Goal: Task Accomplishment & Management: Use online tool/utility

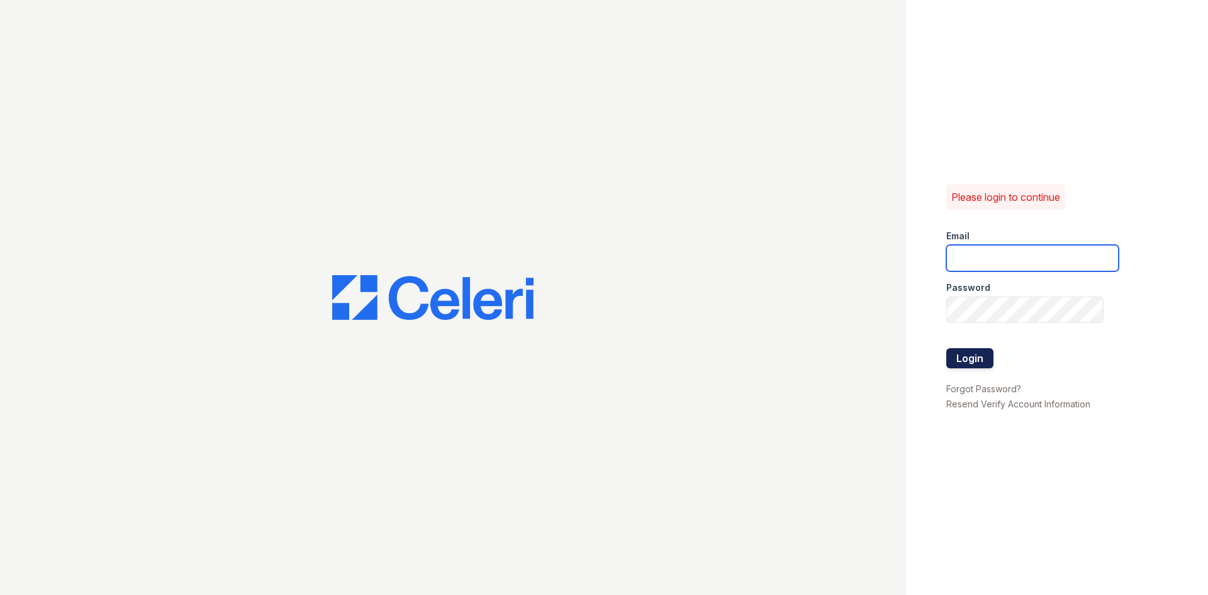
type input "Solara.pm@cafmanagement.com"
click at [972, 364] on button "Login" at bounding box center [970, 358] width 47 height 20
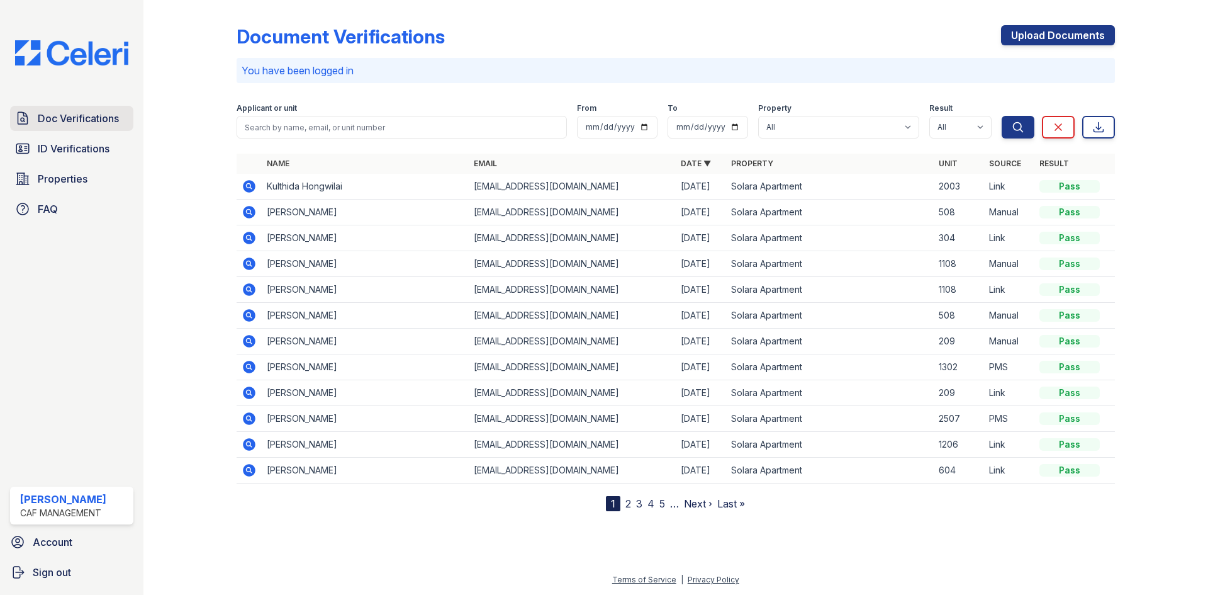
click at [63, 127] on link "Doc Verifications" at bounding box center [71, 118] width 123 height 25
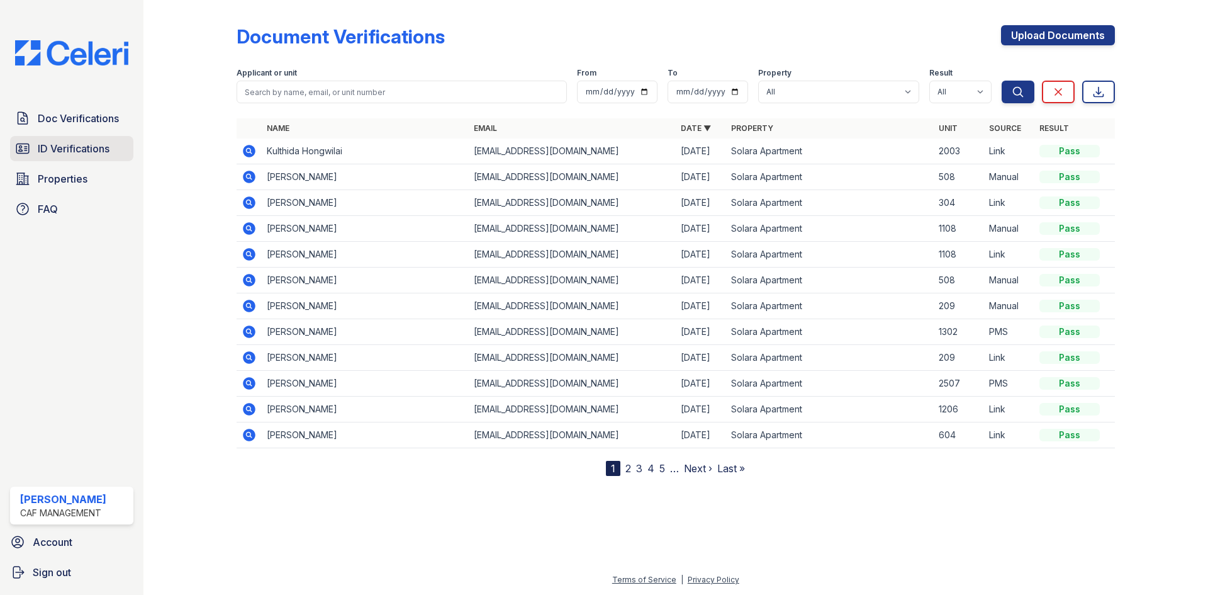
click at [84, 143] on span "ID Verifications" at bounding box center [74, 148] width 72 height 15
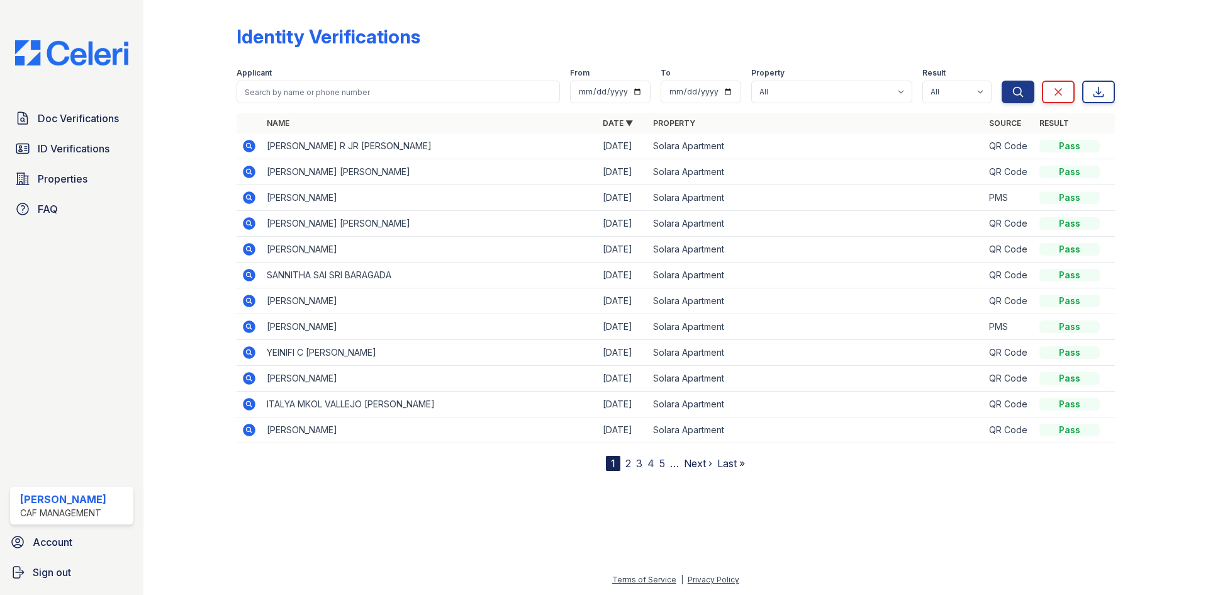
click at [247, 143] on icon at bounding box center [249, 145] width 15 height 15
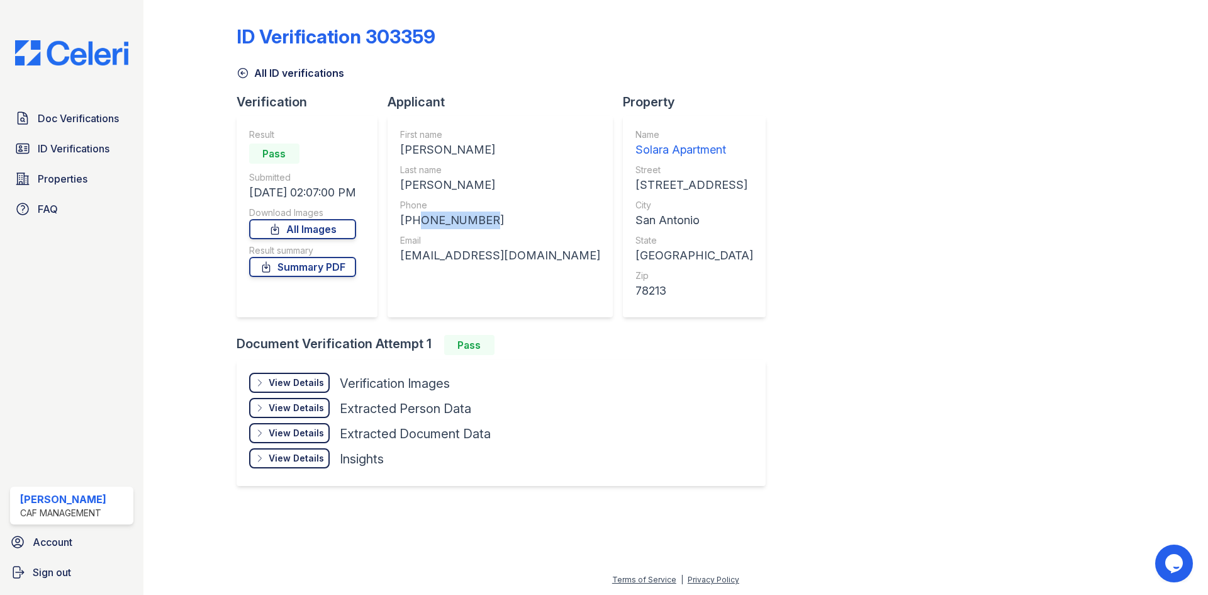
drag, startPoint x: 418, startPoint y: 220, endPoint x: 486, endPoint y: 225, distance: 68.8
click at [486, 225] on div "[PHONE_NUMBER]" at bounding box center [500, 220] width 200 height 18
copy div "2106937050"
click at [451, 164] on div "Last name" at bounding box center [500, 170] width 200 height 13
drag, startPoint x: 459, startPoint y: 150, endPoint x: 398, endPoint y: 149, distance: 61.1
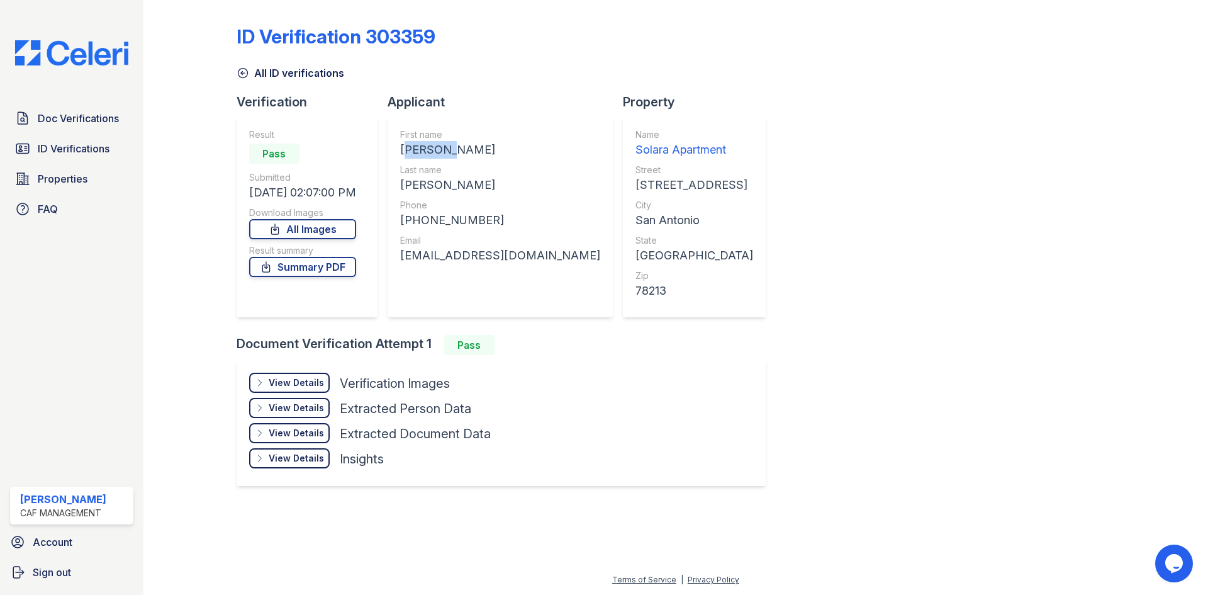
click at [398, 149] on div "First name [PERSON_NAME] Last name [PERSON_NAME] Phone [PHONE_NUMBER] Email [EM…" at bounding box center [500, 216] width 225 height 201
copy div "[PERSON_NAME]"
click at [479, 237] on div "Email" at bounding box center [500, 240] width 200 height 13
drag, startPoint x: 506, startPoint y: 260, endPoint x: 396, endPoint y: 255, distance: 109.6
click at [396, 255] on div "First name [PERSON_NAME] Last name [PERSON_NAME] Phone [PHONE_NUMBER] Email [EM…" at bounding box center [500, 216] width 225 height 201
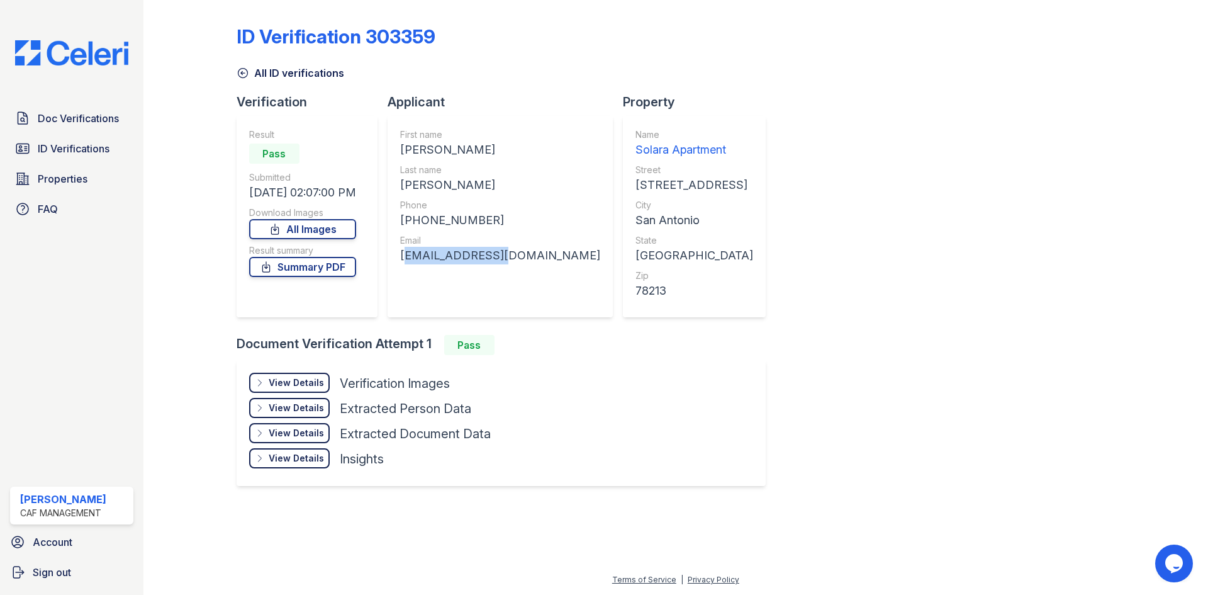
copy div "[EMAIL_ADDRESS][DOMAIN_NAME]"
